Goal: Complete application form: Complete application form

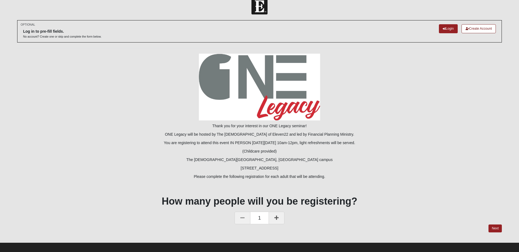
scroll to position [13, 0]
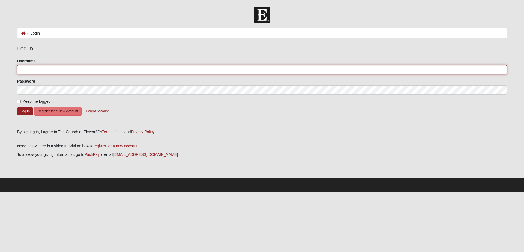
click at [52, 73] on input "Username" at bounding box center [261, 69] width 489 height 9
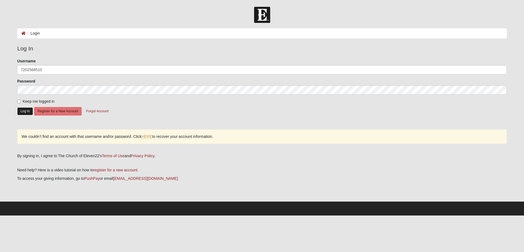
click at [24, 110] on button "Log In" at bounding box center [25, 111] width 16 height 8
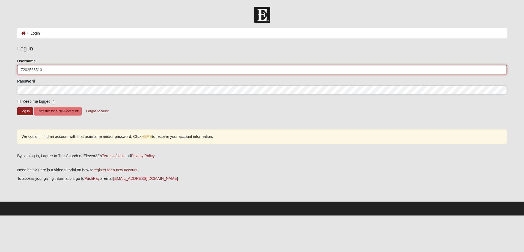
click at [76, 70] on input "7202568510" at bounding box center [261, 69] width 489 height 9
type input "ewenperez"
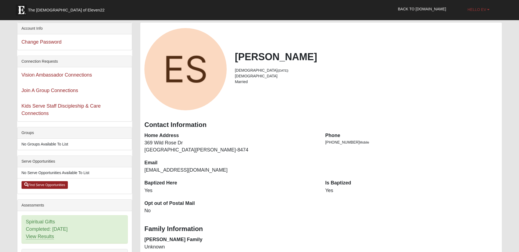
click at [480, 9] on span "Hello Ev" at bounding box center [477, 9] width 19 height 4
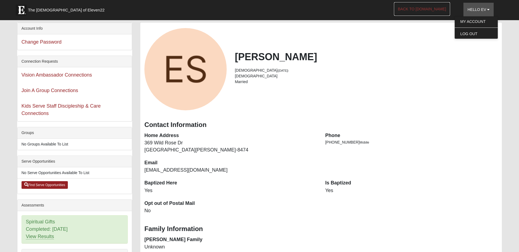
click at [435, 10] on link "Back to COE22.com" at bounding box center [422, 9] width 56 height 14
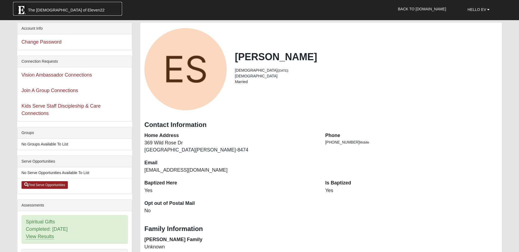
click at [59, 10] on span "The Church of Eleven22" at bounding box center [66, 9] width 77 height 5
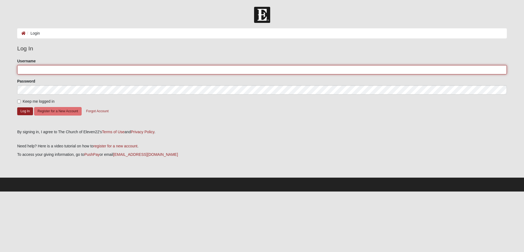
type input "7202568510"
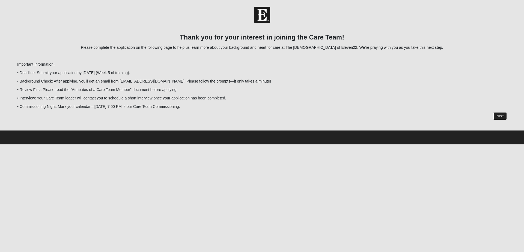
click at [501, 116] on link "Next" at bounding box center [499, 116] width 13 height 8
